Goal: Transaction & Acquisition: Obtain resource

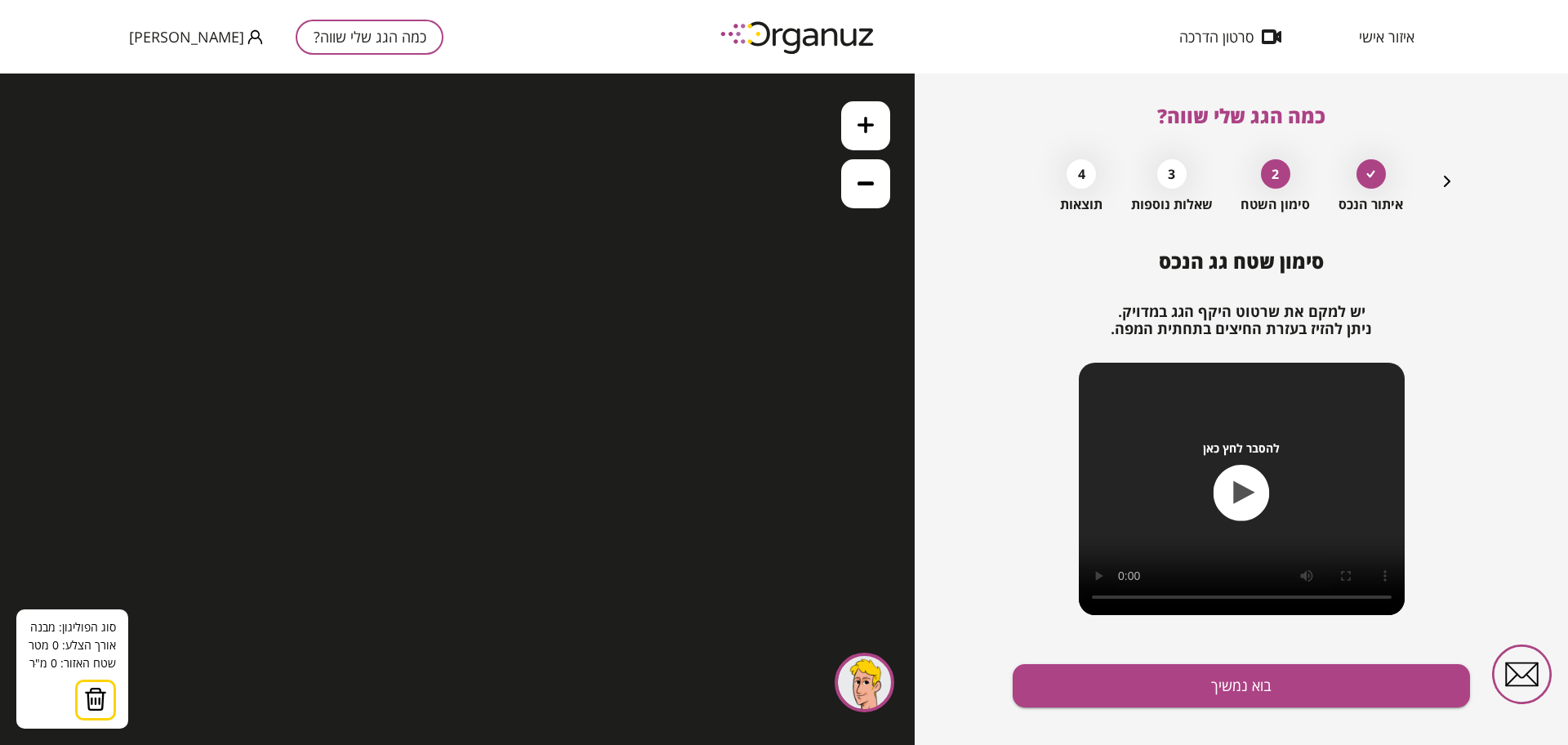
scroll to position [25, 0]
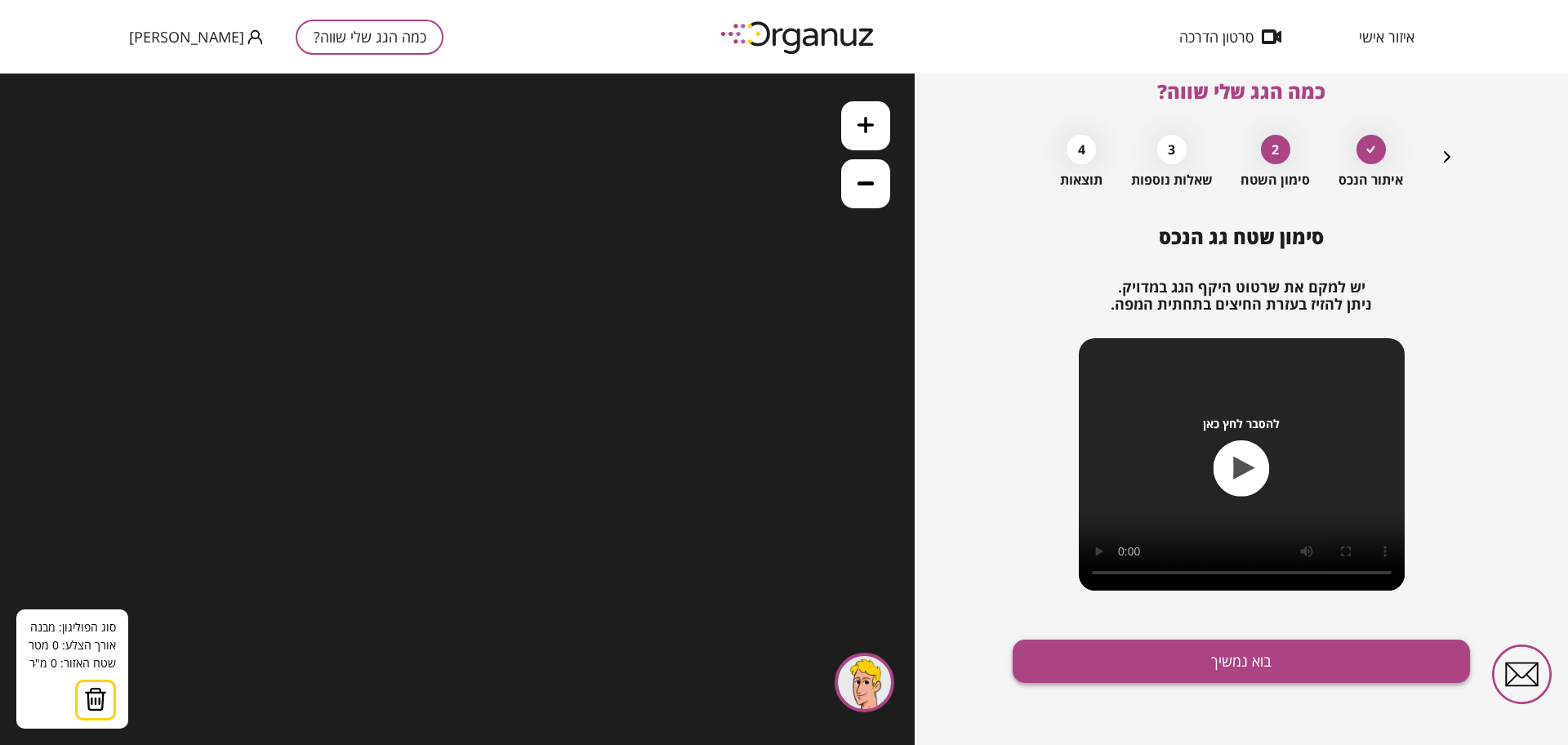
click at [1198, 663] on button "בוא נמשיך" at bounding box center [1241, 660] width 458 height 43
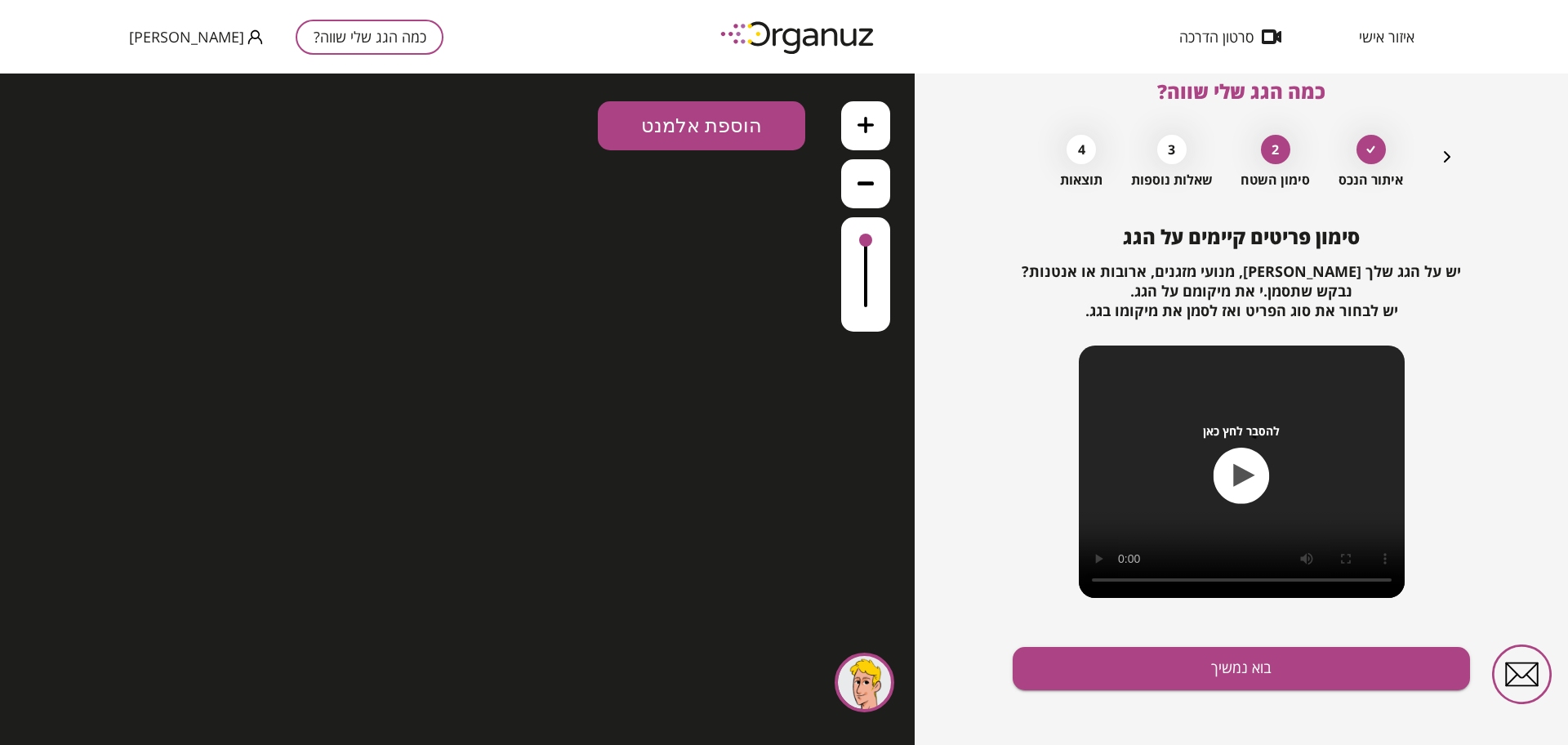
scroll to position [32, 0]
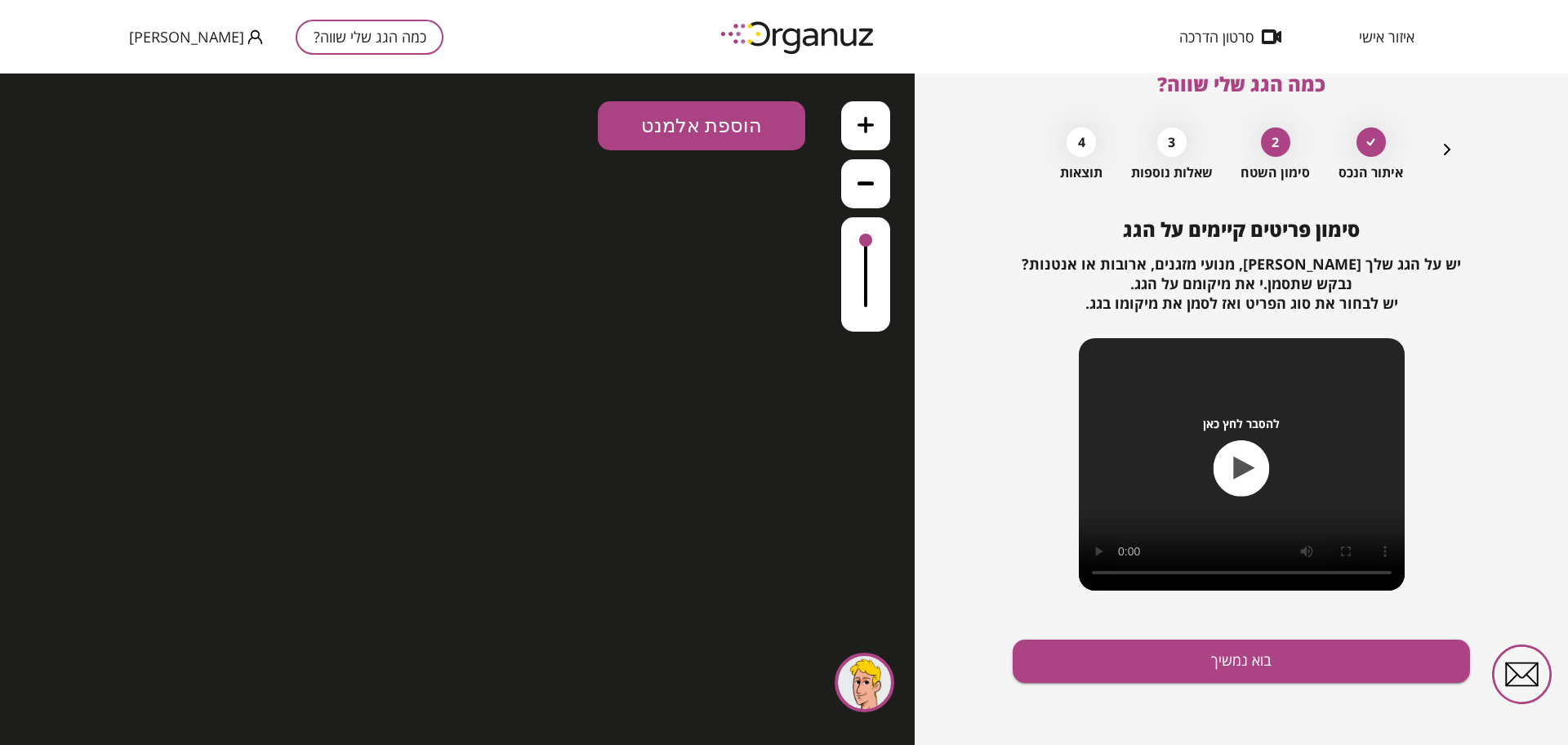
click at [1264, 464] on icon "button" at bounding box center [1242, 468] width 56 height 56
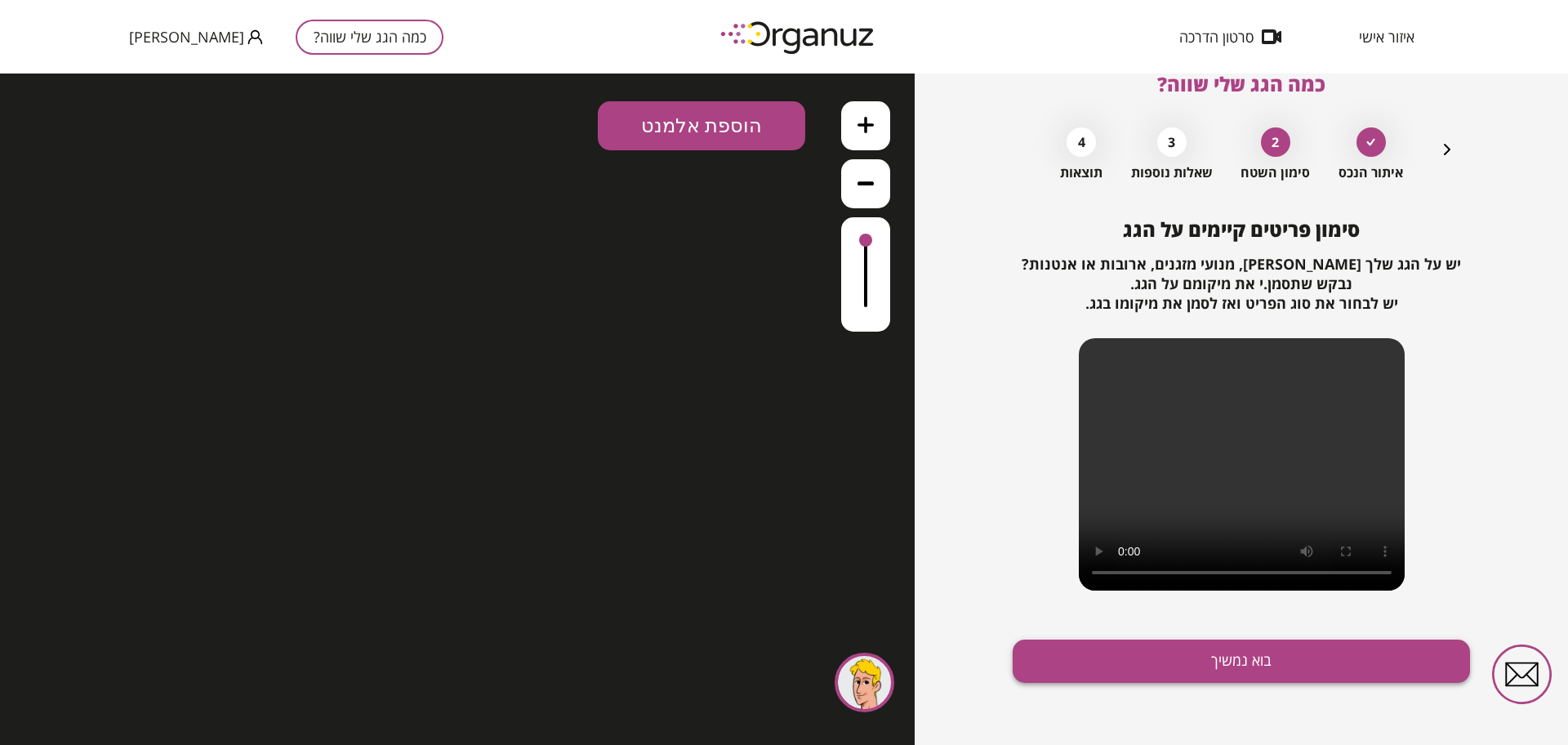
click at [1206, 656] on button "בוא נמשיך" at bounding box center [1241, 660] width 458 height 43
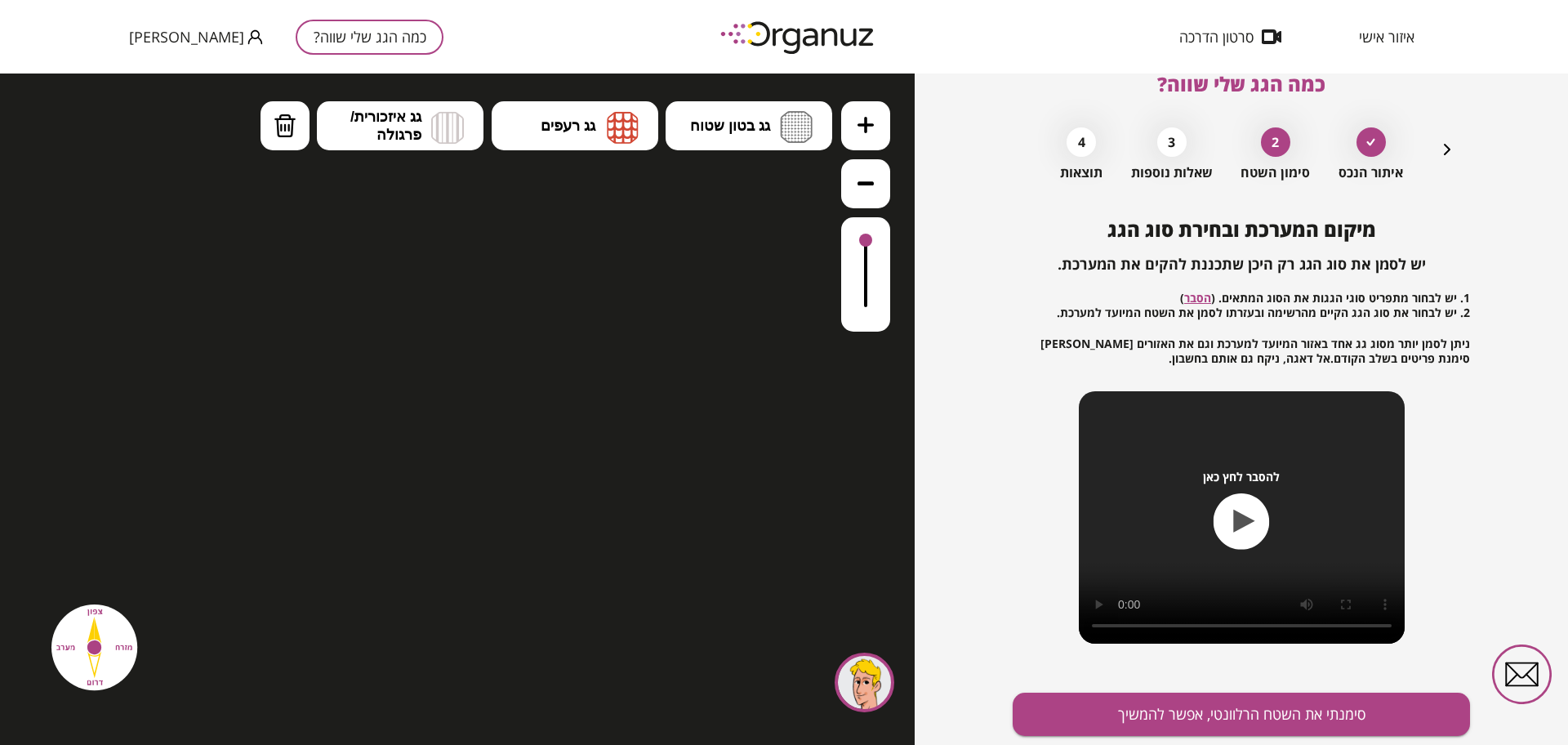
click at [871, 182] on icon at bounding box center [865, 183] width 17 height 4
click at [806, 563] on div ".st0 { fill: #FFFFFF; } 0" at bounding box center [457, 408] width 915 height 671
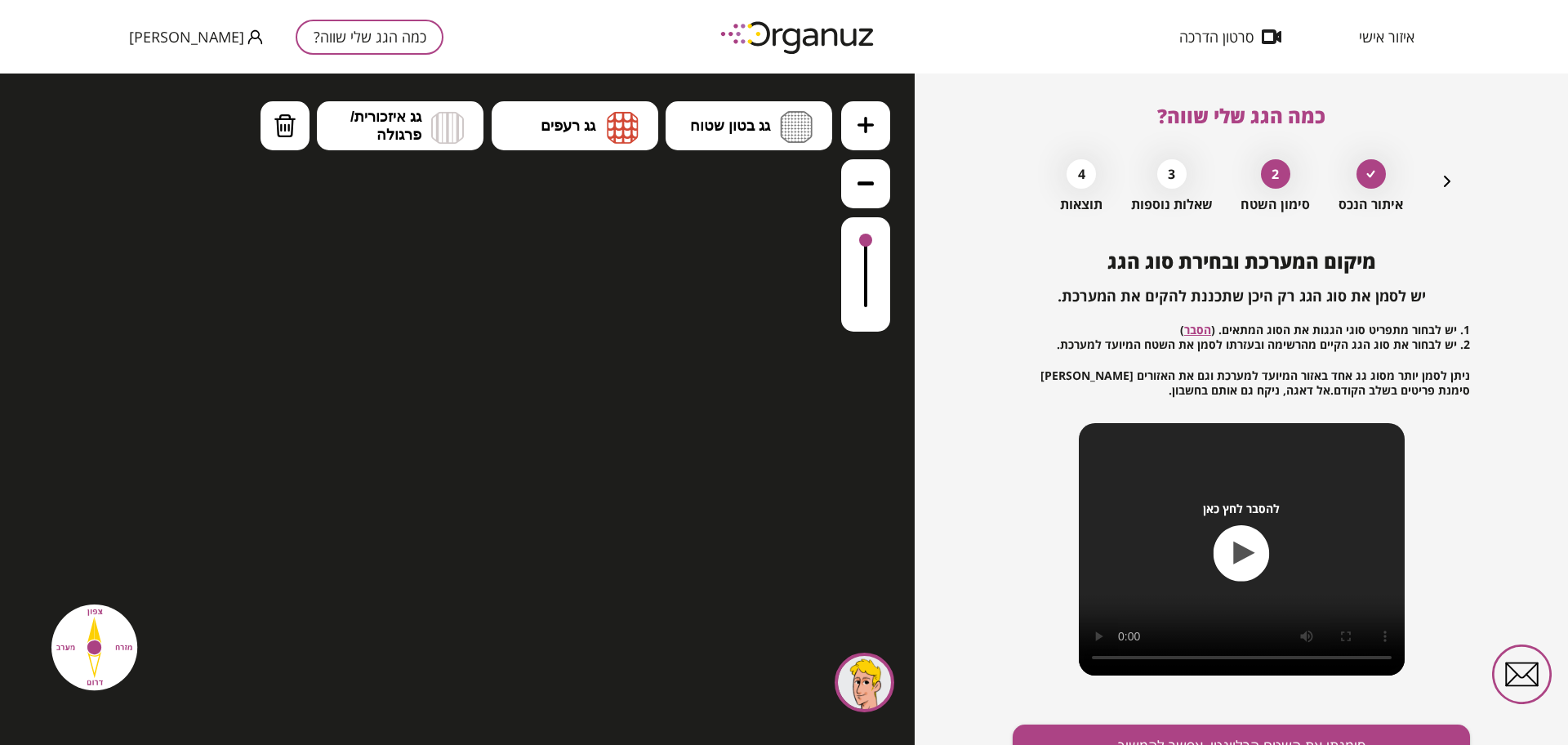
click at [155, 33] on span "[PERSON_NAME]" at bounding box center [186, 36] width 116 height 17
click at [271, 39] on div at bounding box center [784, 372] width 1568 height 745
click at [1402, 45] on span "איזור אישי" at bounding box center [1386, 36] width 56 height 17
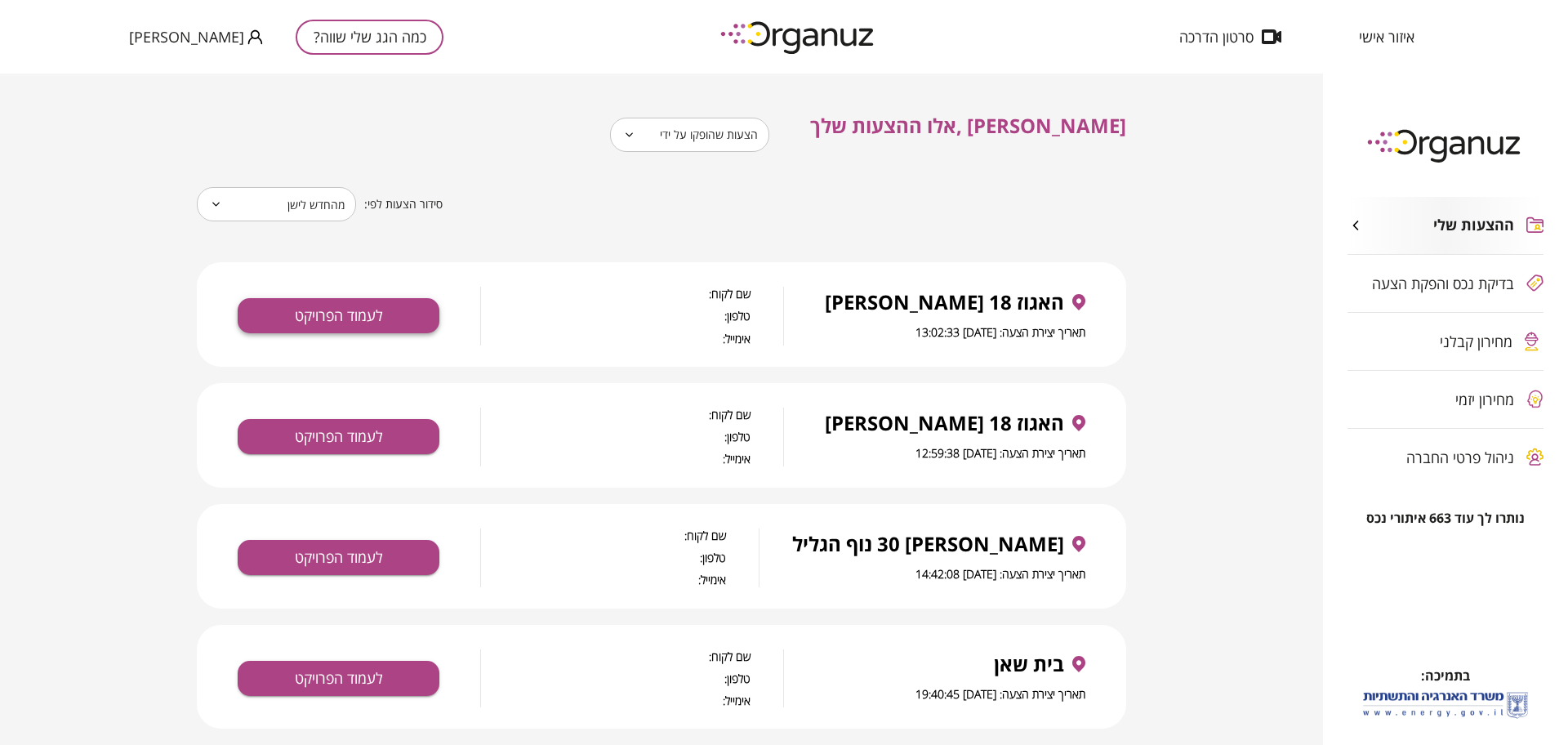
click at [376, 317] on button "לעמוד הפרויקט" at bounding box center [338, 316] width 202 height 35
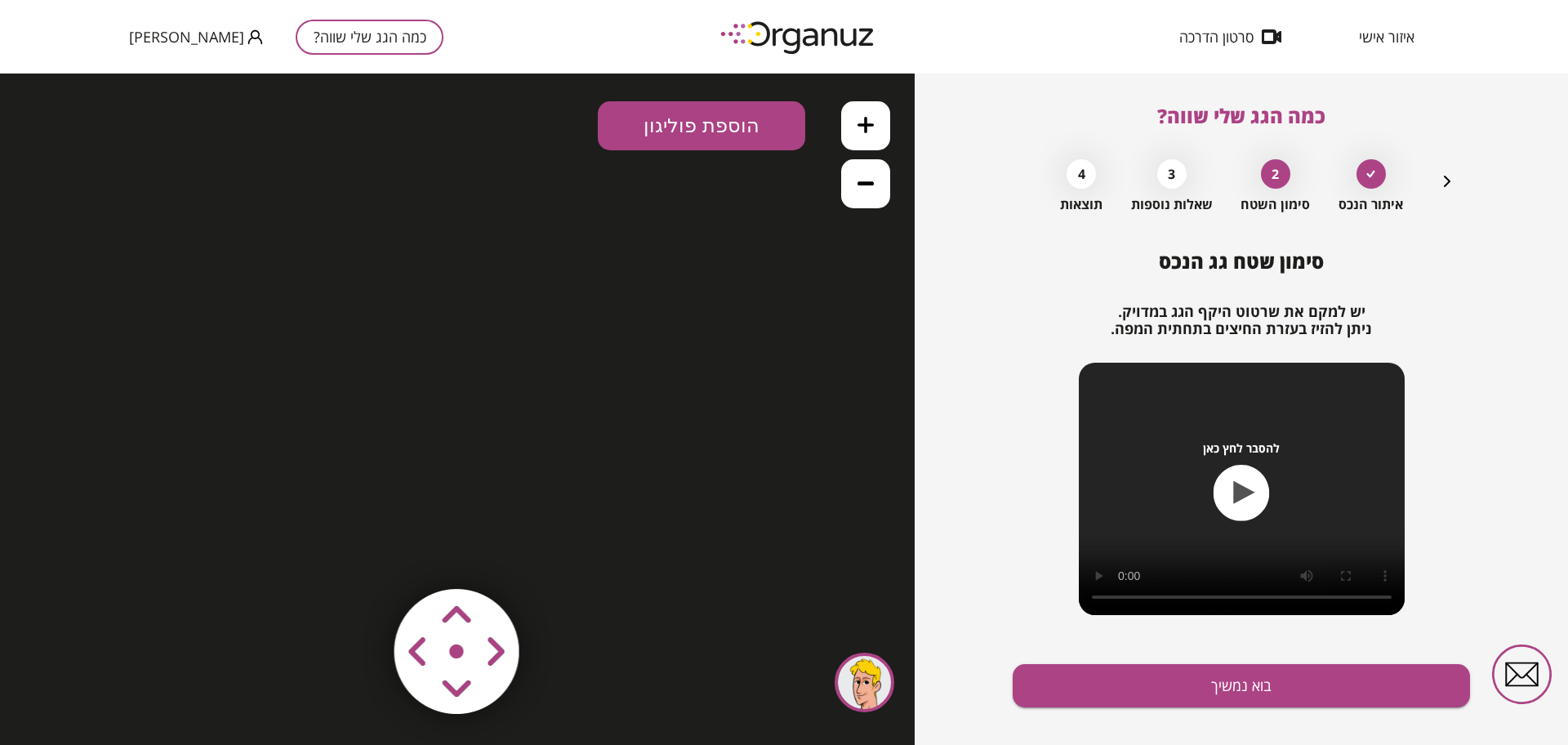
click at [360, 555] on area at bounding box center [360, 555] width 0 height 0
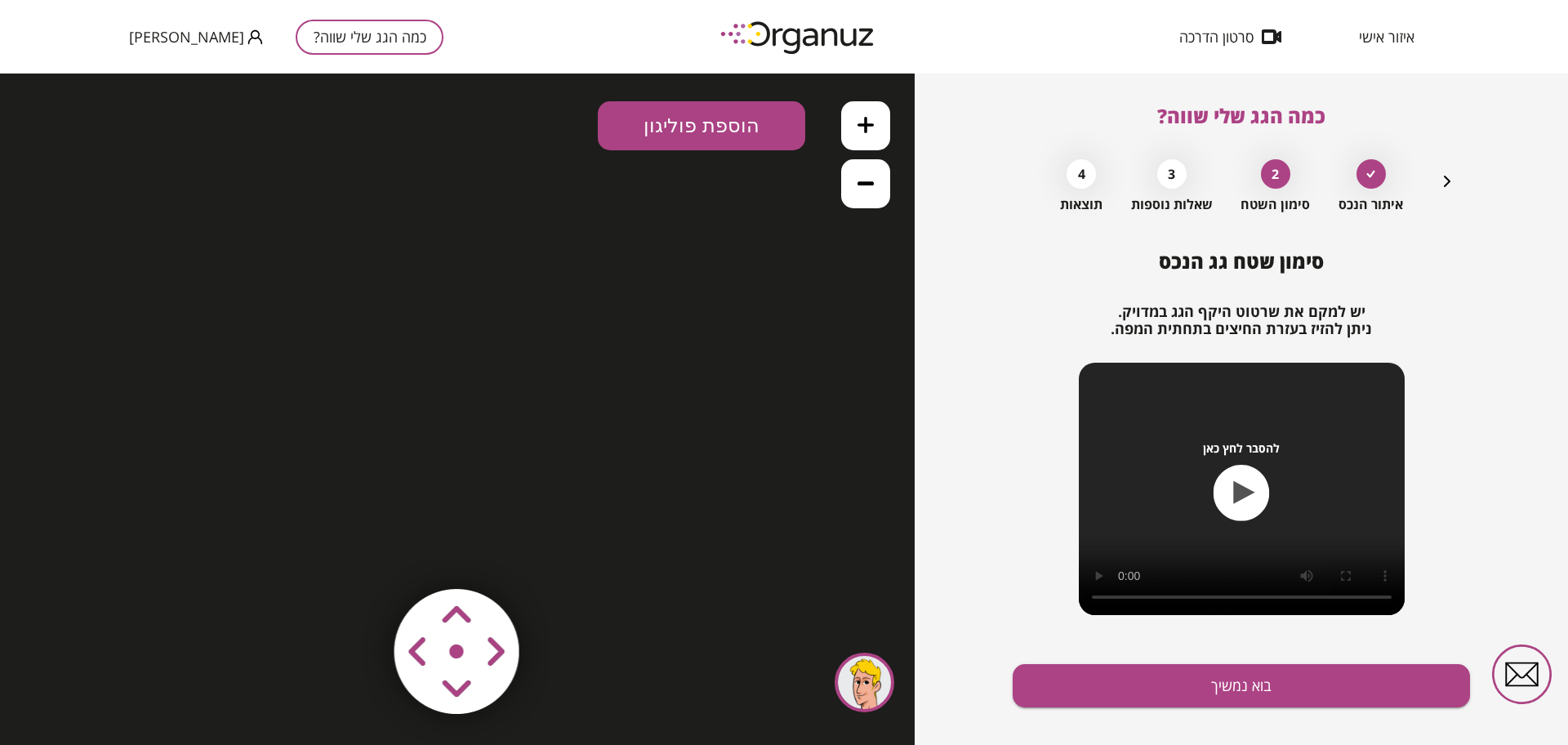
click at [360, 555] on area at bounding box center [360, 555] width 0 height 0
click at [1387, 42] on span "איזור אישי" at bounding box center [1386, 36] width 56 height 17
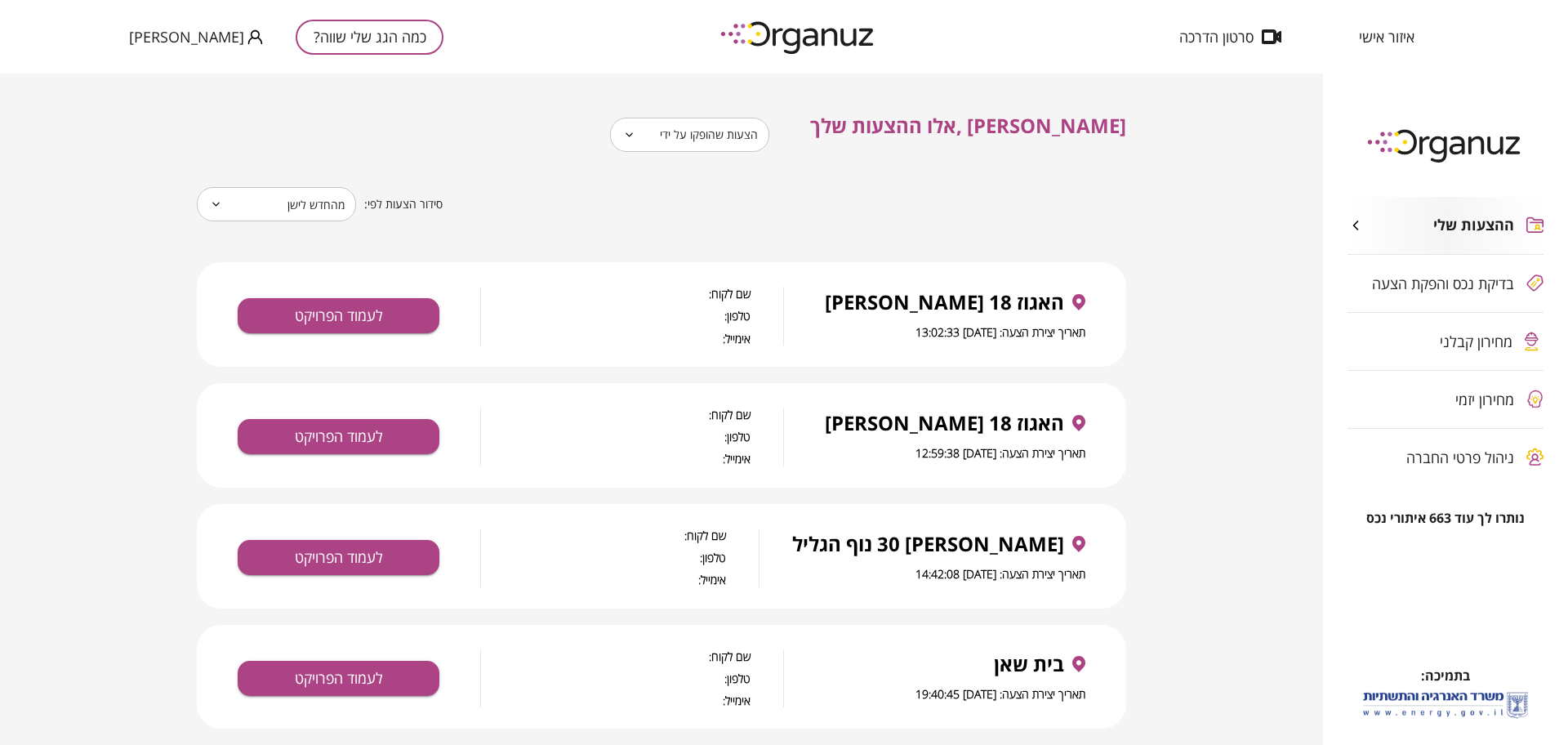
click at [756, 138] on body "**********" at bounding box center [784, 372] width 1568 height 745
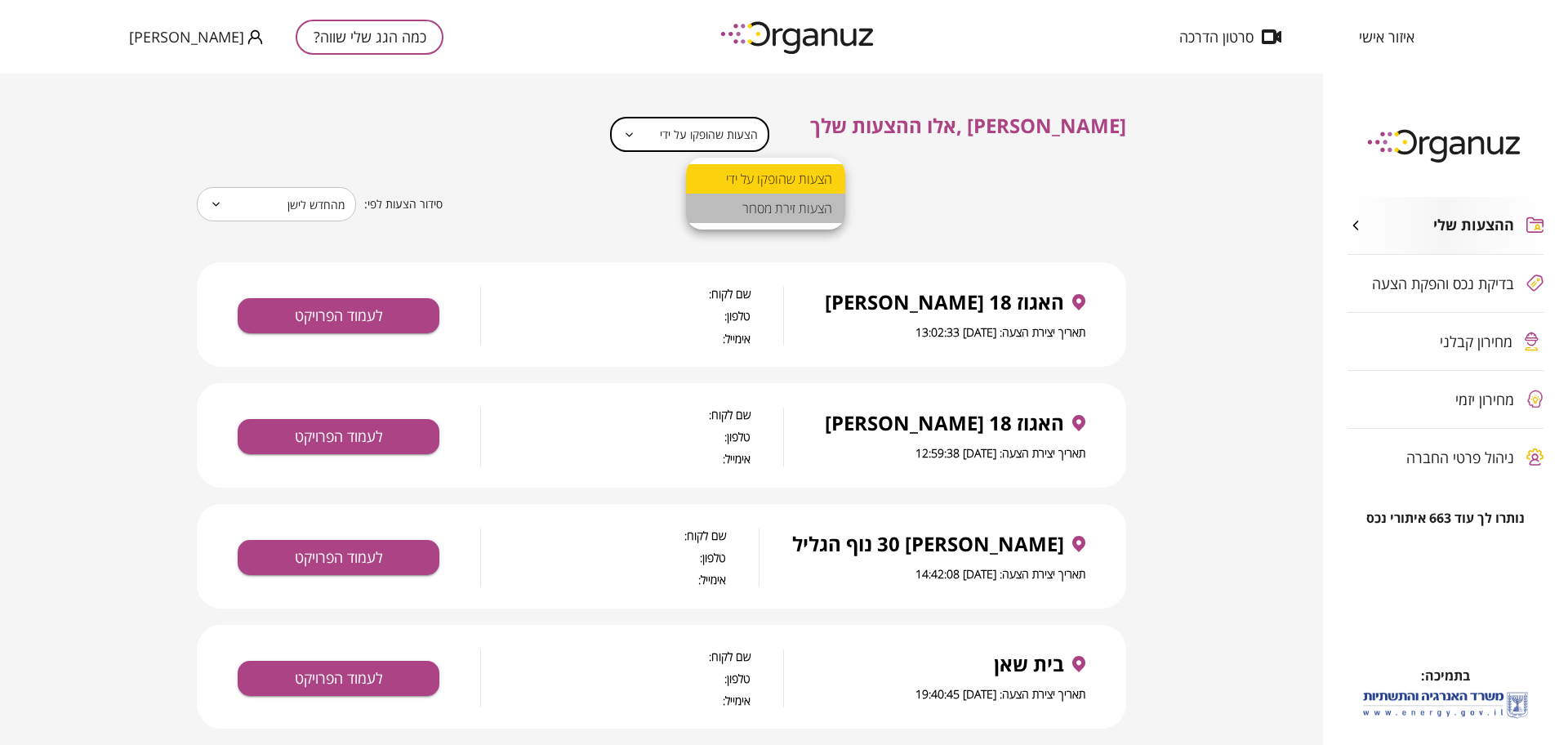
click at [763, 198] on li "הצעות זירת מסחר" at bounding box center [765, 207] width 160 height 29
type input "**********"
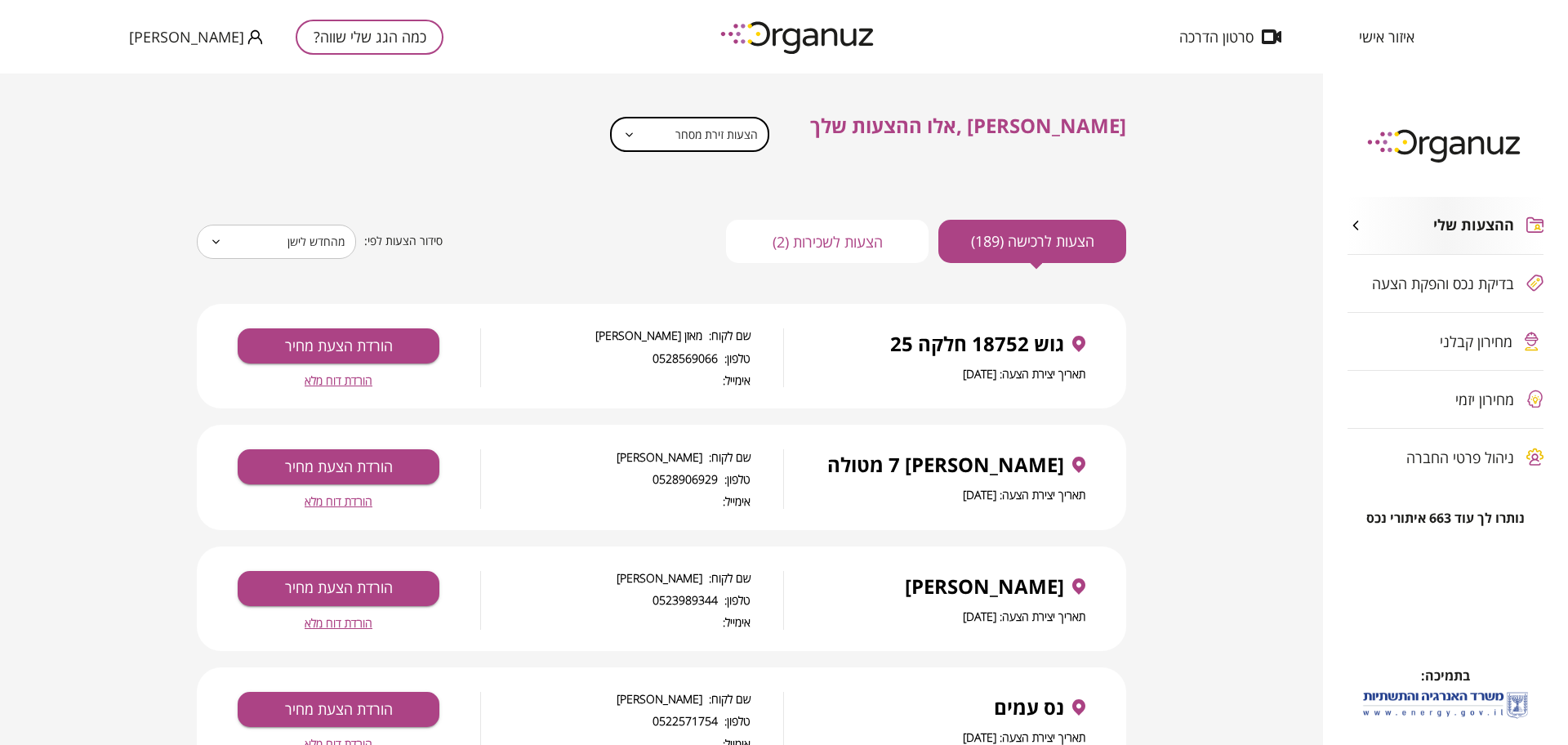
scroll to position [102, 0]
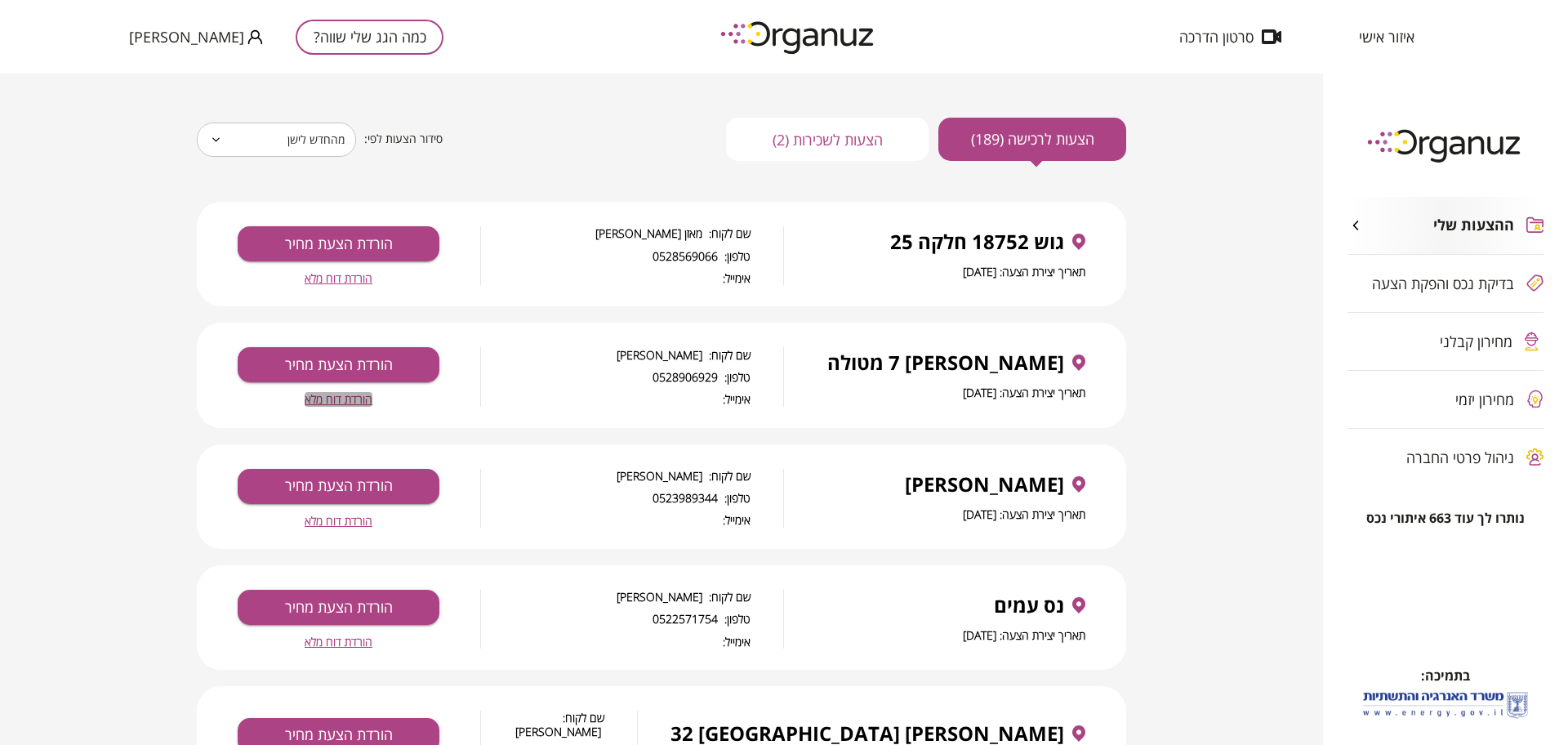
click at [347, 403] on span "הורדת דוח מלא" at bounding box center [338, 399] width 68 height 14
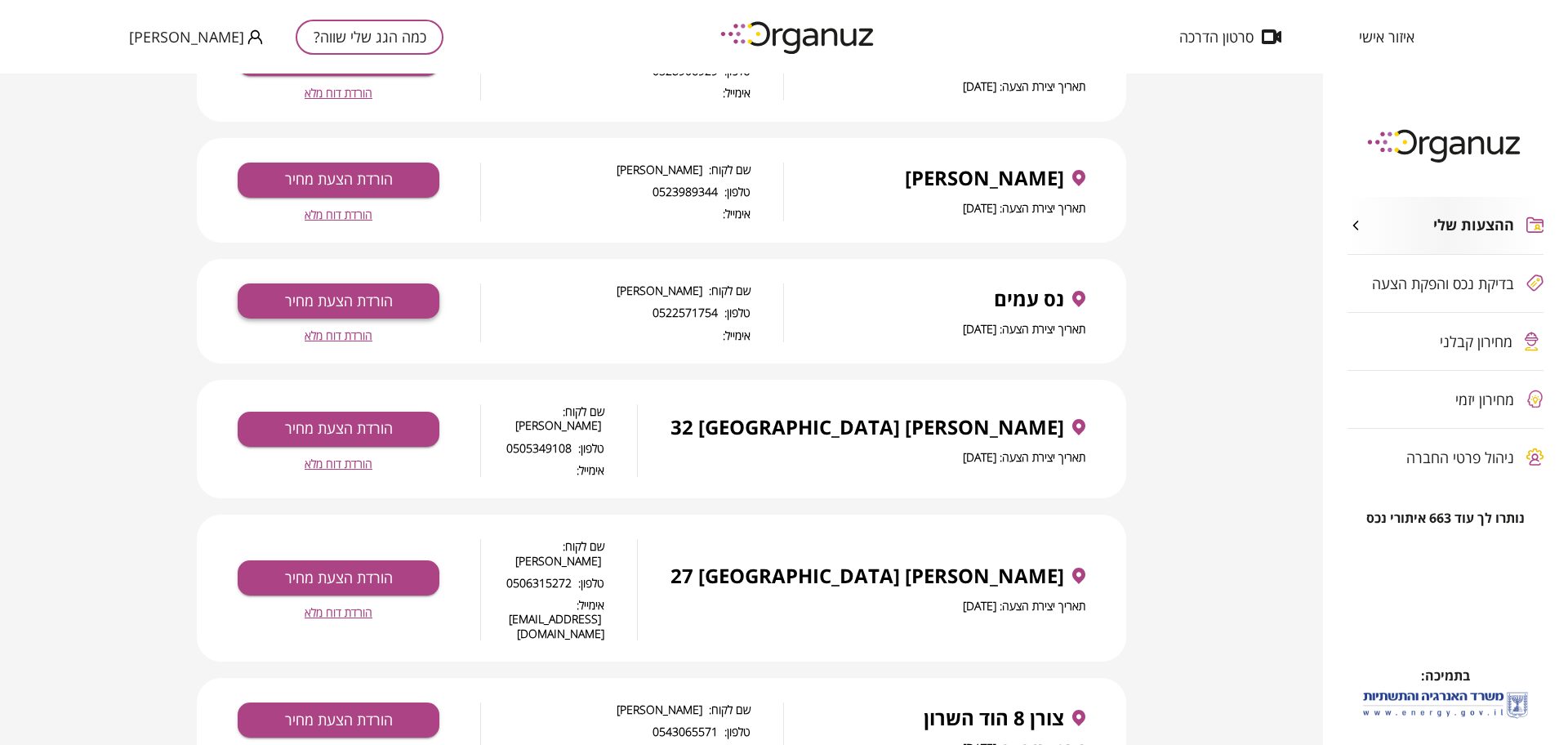
click at [361, 309] on button "הורדת הצעת מחיר" at bounding box center [338, 301] width 202 height 35
click at [352, 340] on span "הורדת דוח מלא" at bounding box center [338, 335] width 68 height 14
